Goal: Transaction & Acquisition: Purchase product/service

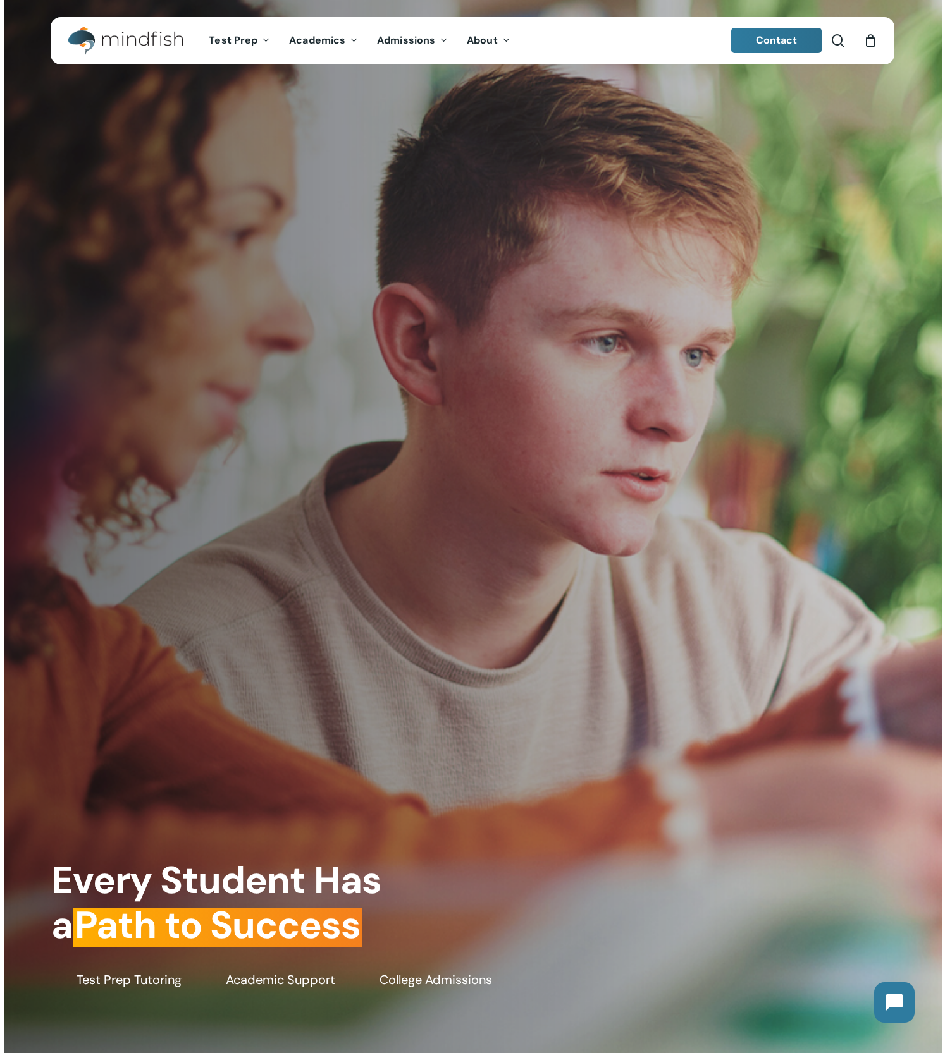
click at [875, 40] on div "0" at bounding box center [876, 37] width 14 height 14
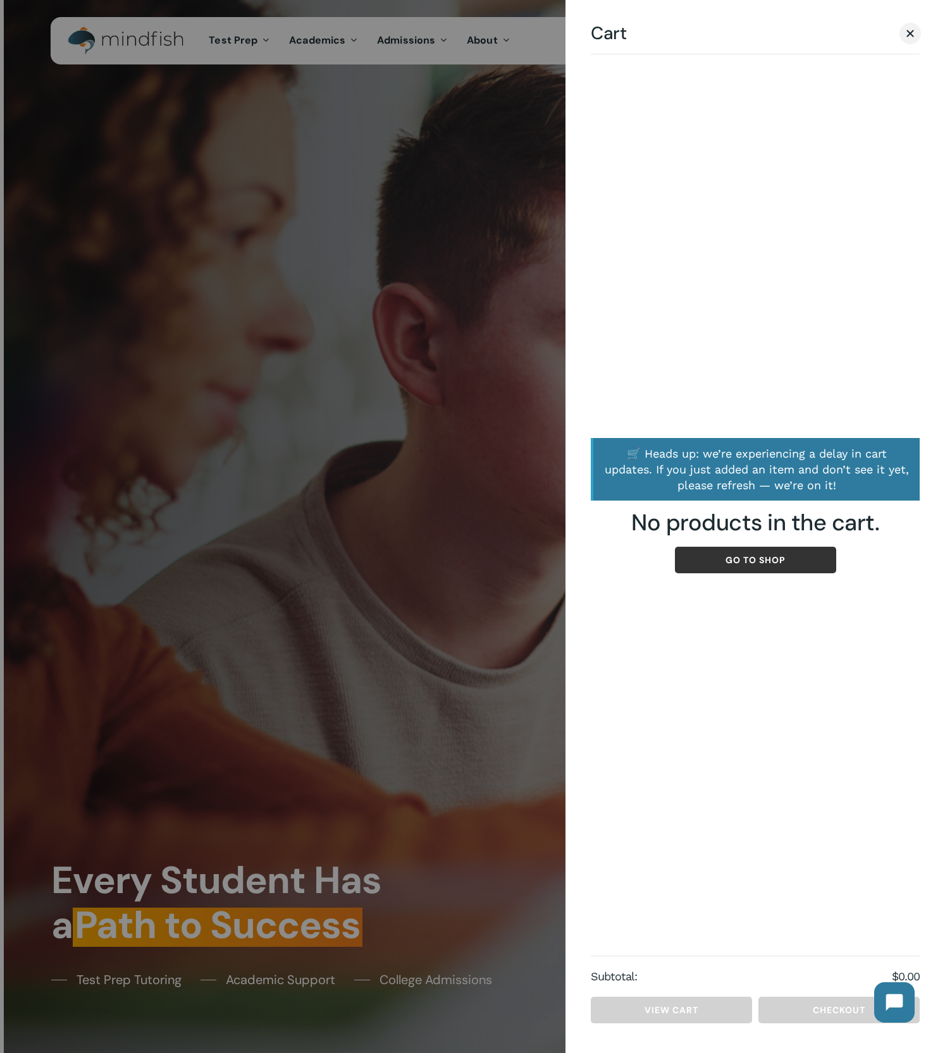
click at [772, 564] on link "Go to shop" at bounding box center [755, 560] width 161 height 27
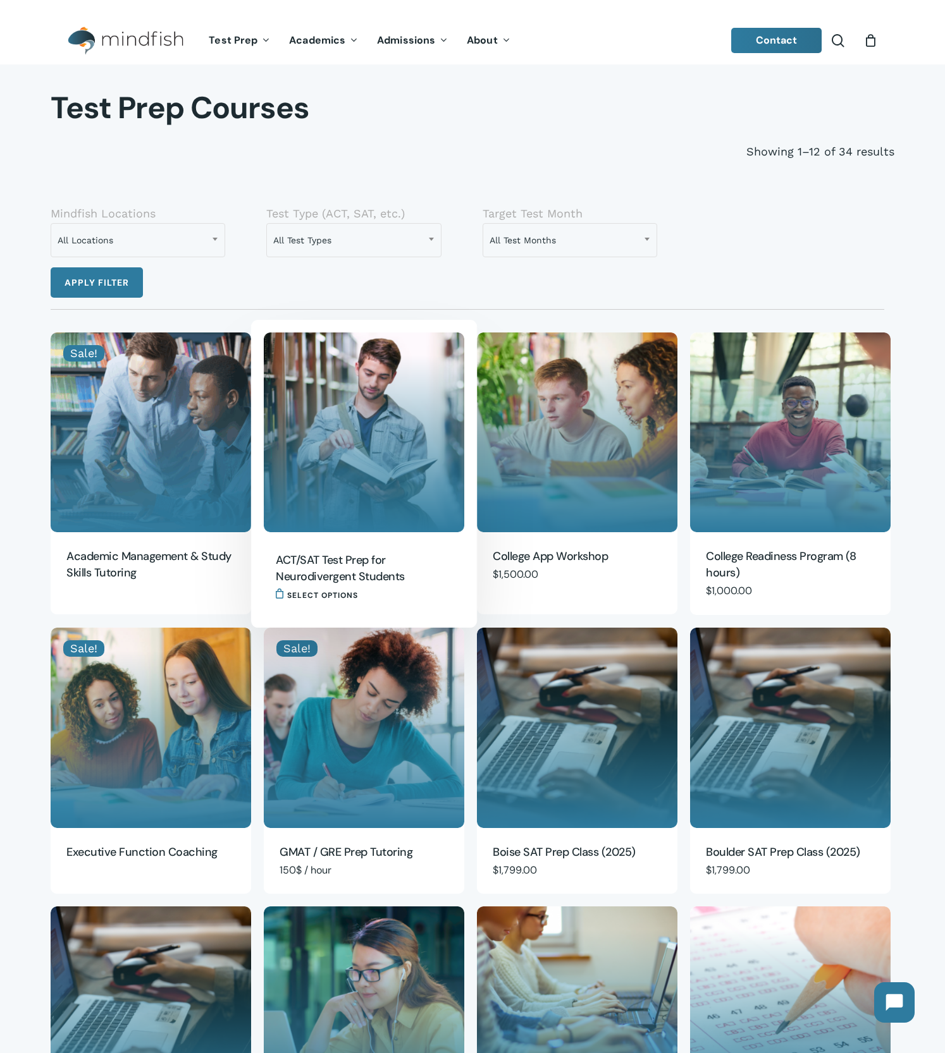
click at [385, 372] on img "ACT/SAT Test Prep for Neurodivergent Students" at bounding box center [364, 433] width 200 height 200
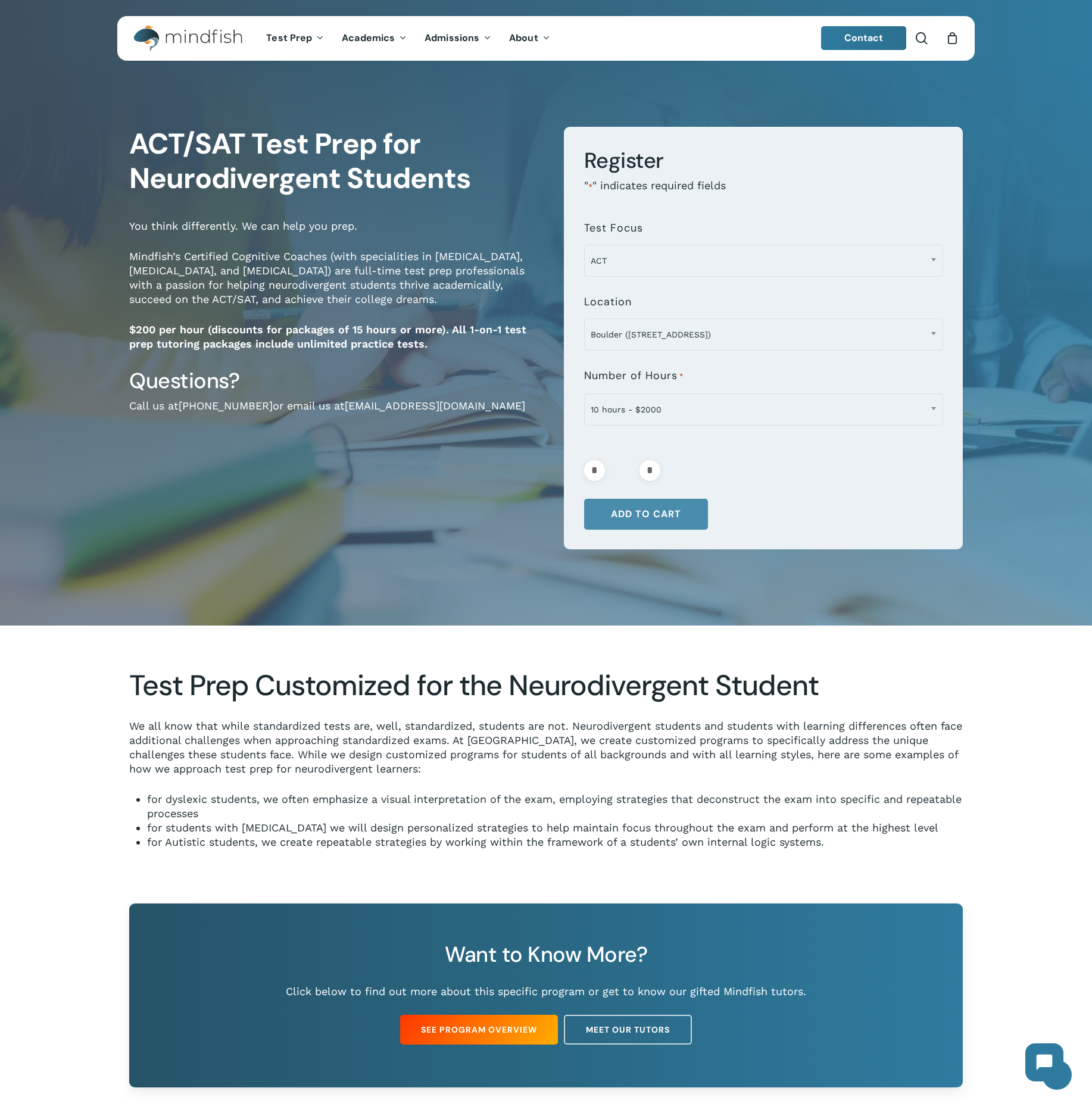
click at [642, 521] on button "Add to cart" at bounding box center [646, 514] width 124 height 31
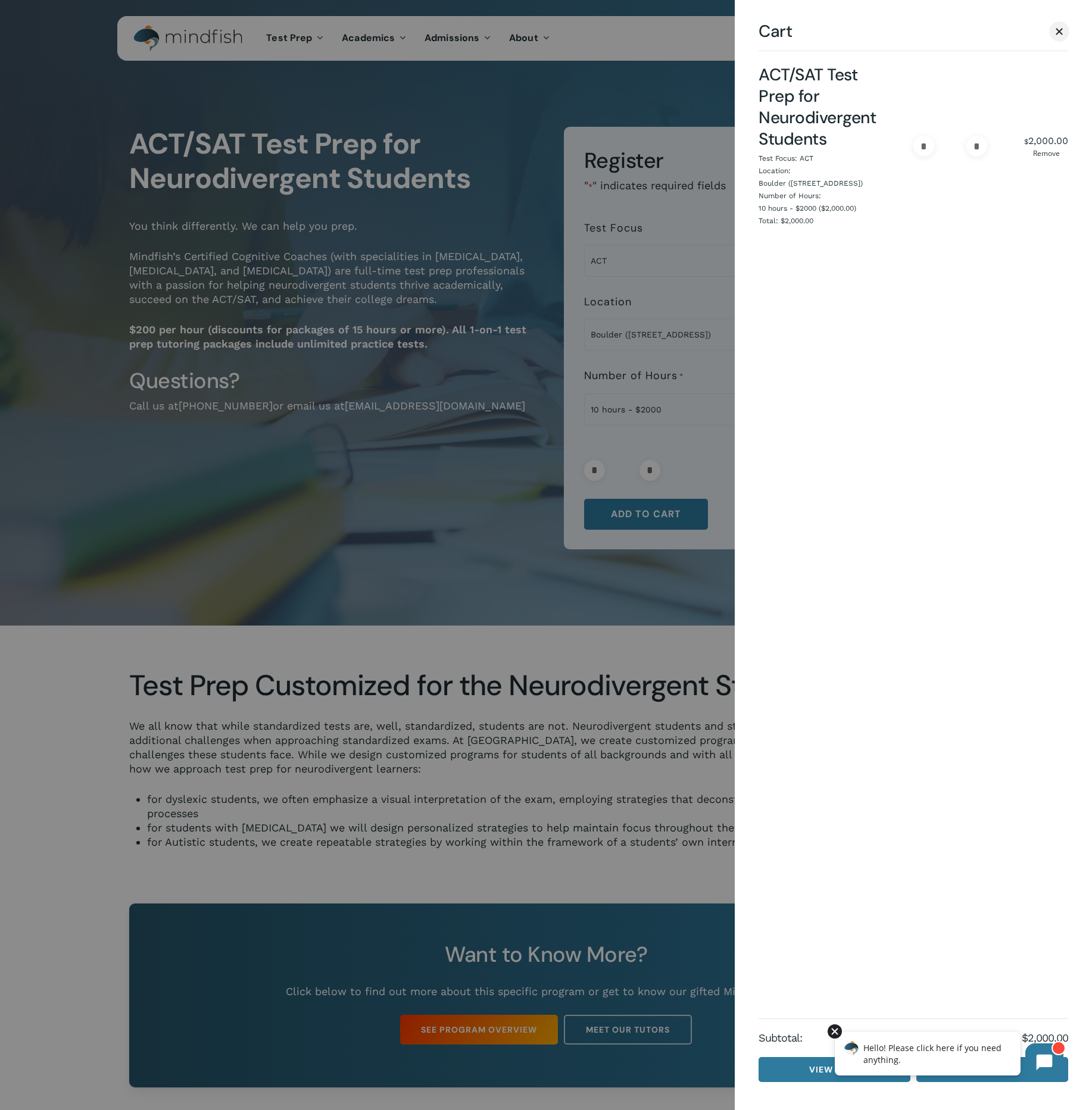
click at [836, 1029] on div at bounding box center [834, 1031] width 14 height 14
click at [984, 1056] on link "Checkout" at bounding box center [991, 1070] width 152 height 25
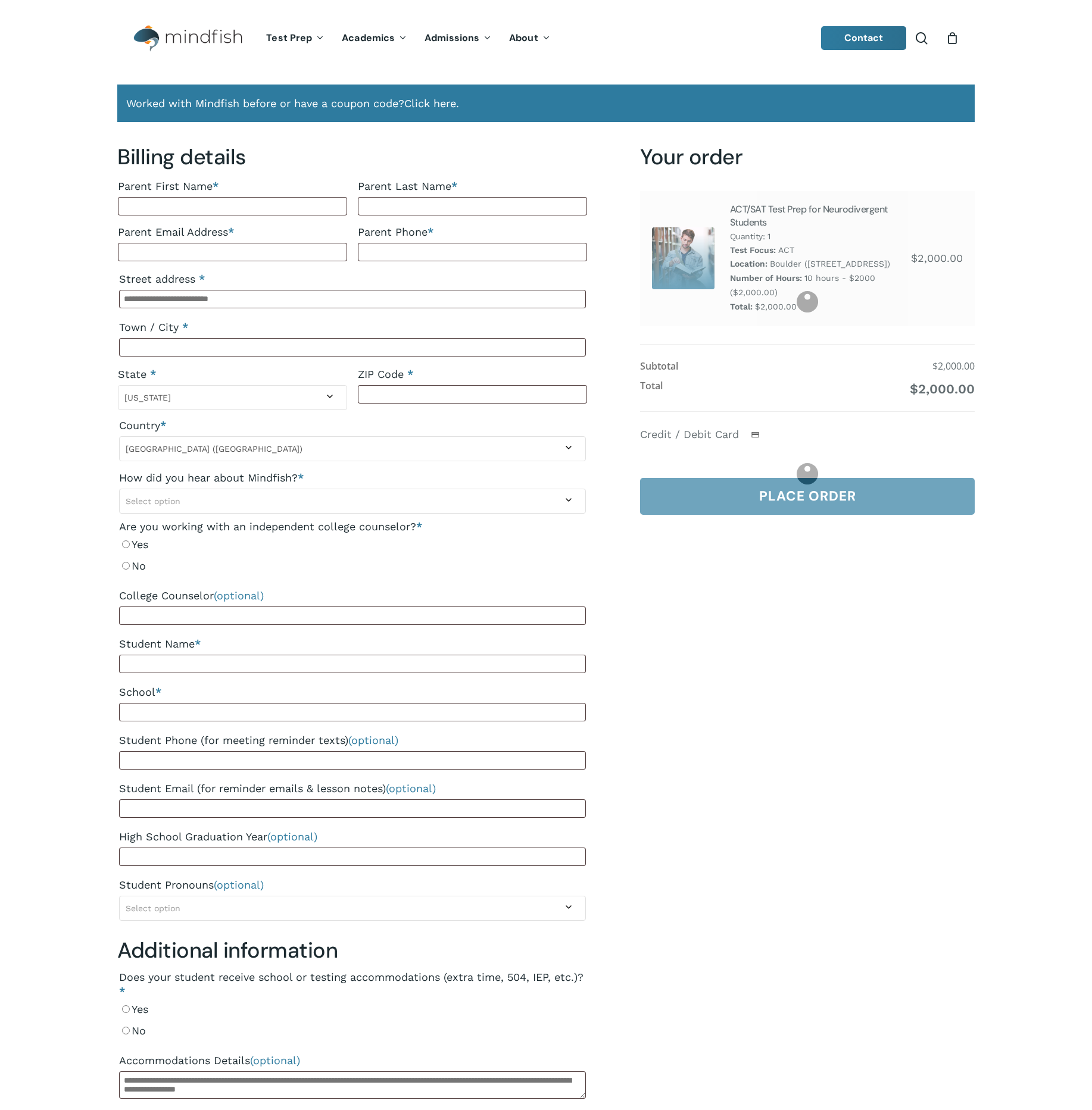
select select "**"
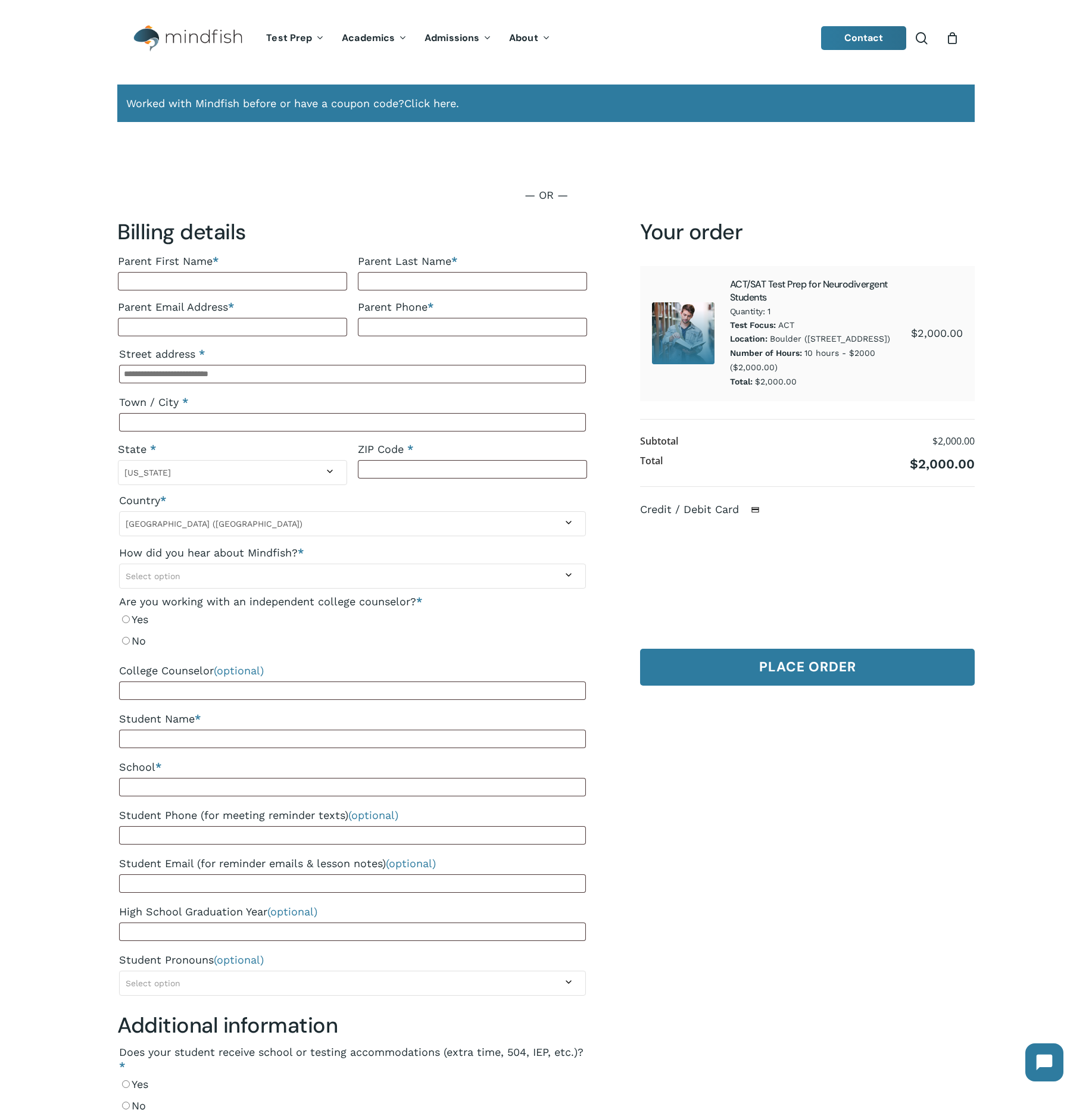
select select "**"
click at [958, 40] on div "1" at bounding box center [957, 35] width 13 height 13
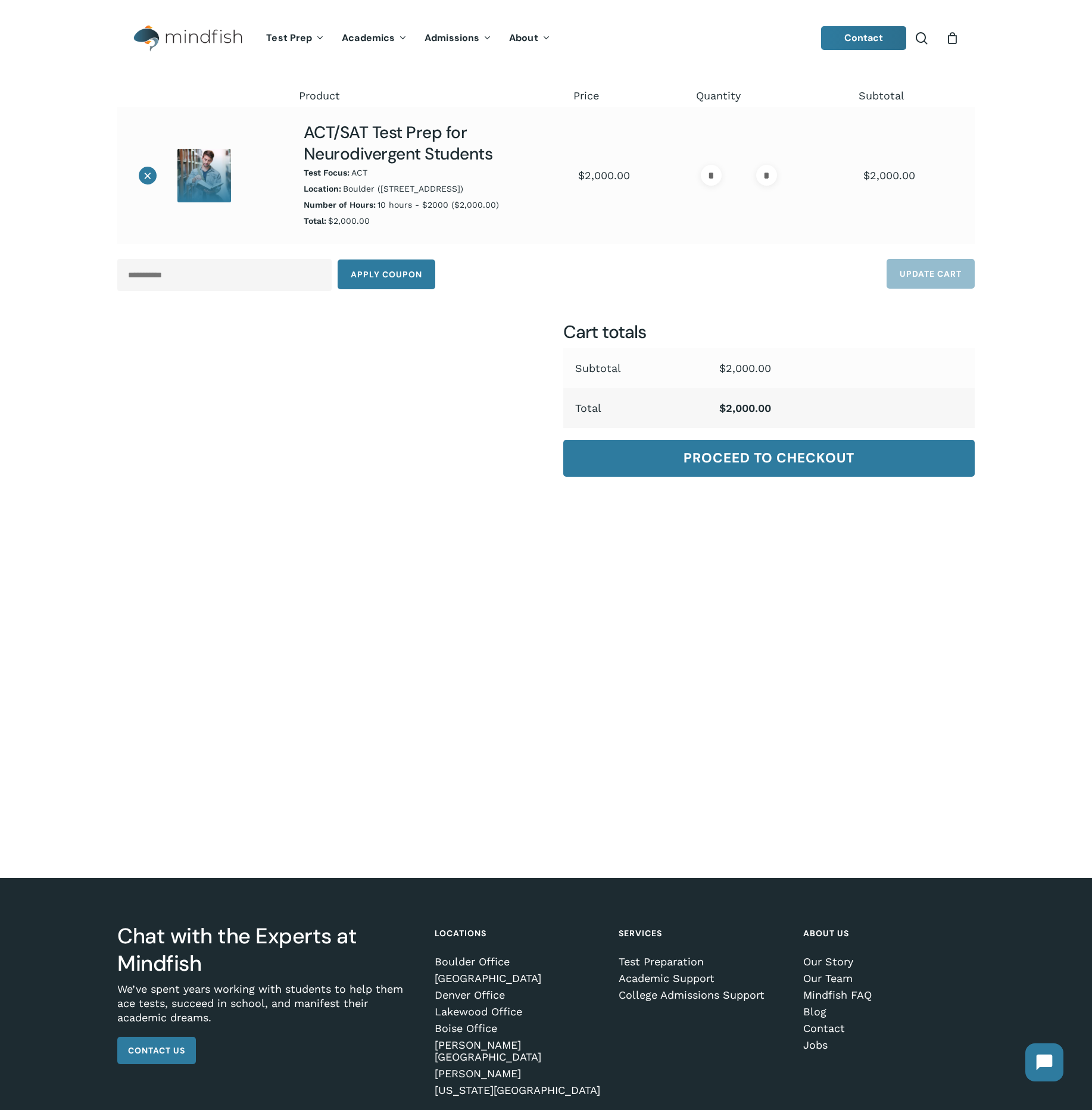
click at [154, 176] on link "×" at bounding box center [147, 175] width 18 height 18
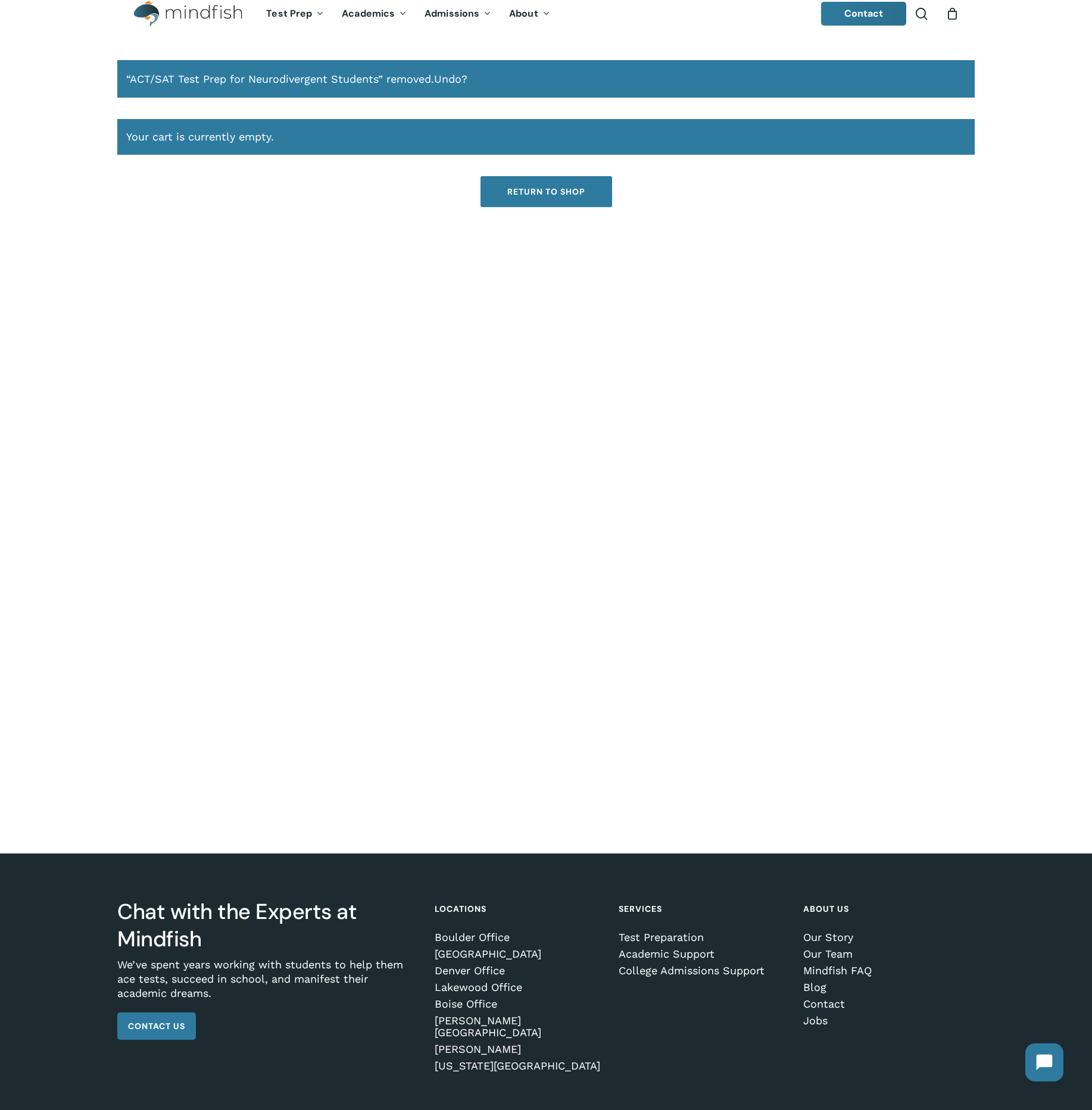
scroll to position [25, 0]
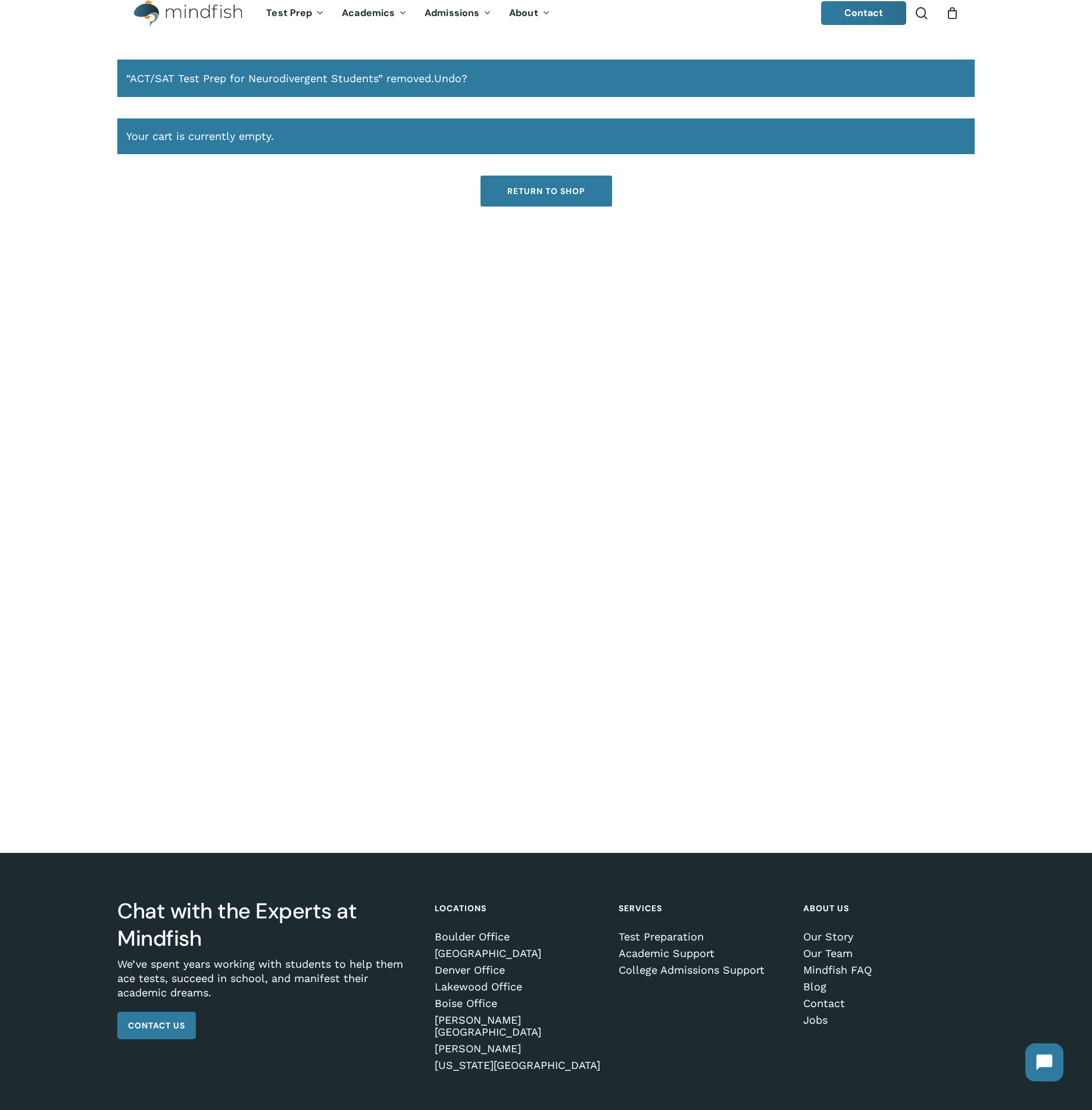
click at [519, 202] on link "Return to shop" at bounding box center [546, 191] width 132 height 31
